Goal: Information Seeking & Learning: Understand process/instructions

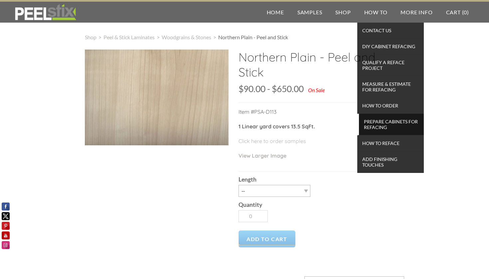
click at [374, 125] on span "Prepare Cabinets for Refacing" at bounding box center [390, 124] width 61 height 15
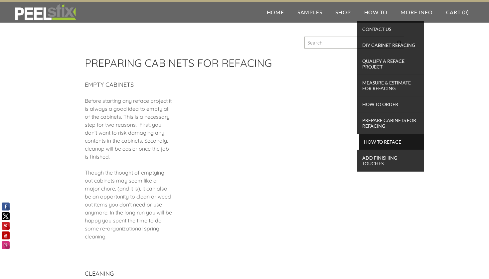
click at [383, 142] on span "How To Reface" at bounding box center [390, 141] width 61 height 9
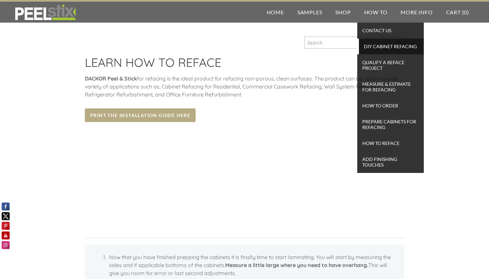
click at [379, 47] on span "DIY Cabinet Refacing" at bounding box center [390, 46] width 61 height 9
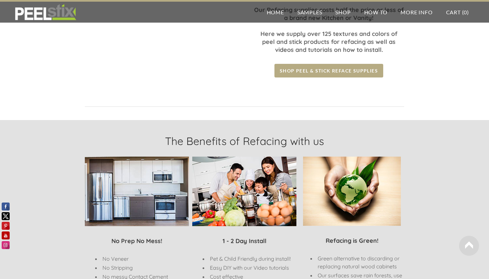
scroll to position [72, 0]
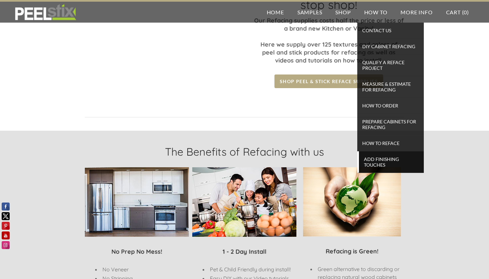
click at [377, 163] on span "Add Finishing Touches" at bounding box center [390, 162] width 61 height 15
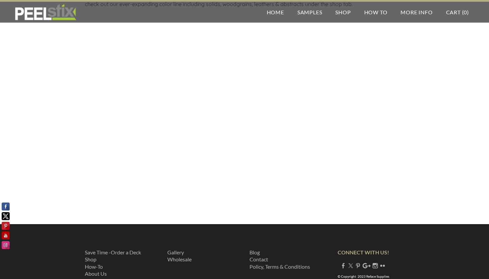
scroll to position [363, 0]
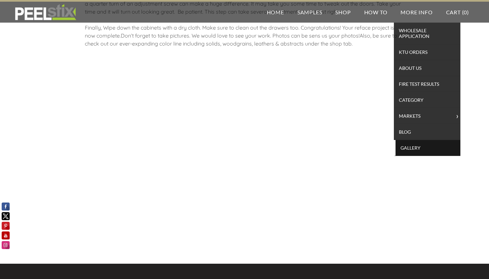
click at [405, 147] on span "Gallery" at bounding box center [427, 147] width 61 height 9
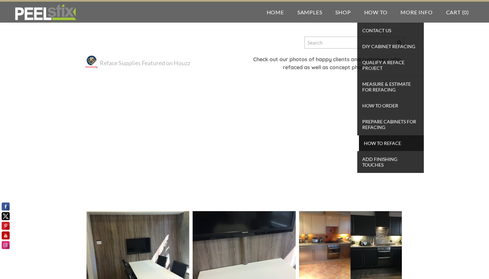
click at [369, 142] on span "How To Reface" at bounding box center [390, 143] width 61 height 9
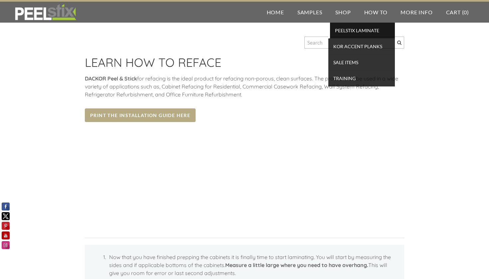
click at [341, 31] on span "PEELSTIX Laminate" at bounding box center [361, 30] width 61 height 9
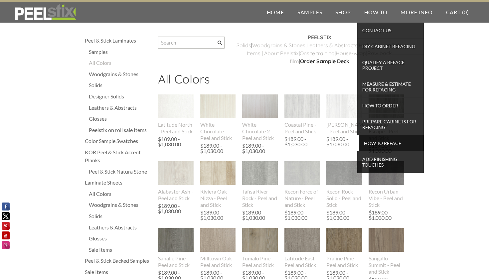
click at [368, 143] on span "How To Reface" at bounding box center [390, 143] width 61 height 9
